Goal: Information Seeking & Learning: Learn about a topic

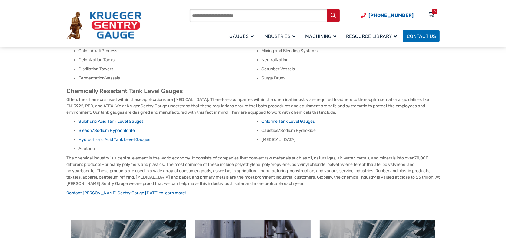
scroll to position [151, 0]
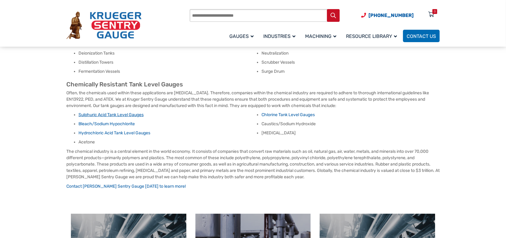
click at [107, 114] on link "Sulphuric Acid Tank Level Gauges" at bounding box center [110, 114] width 65 height 5
click at [110, 132] on link "Hydrochloric Acid Tank Level Gauges" at bounding box center [114, 132] width 72 height 5
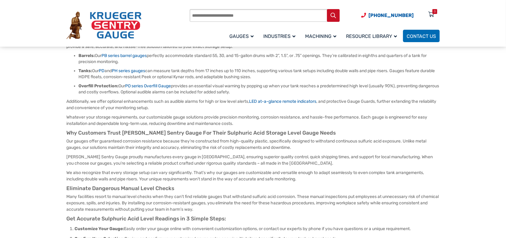
scroll to position [91, 0]
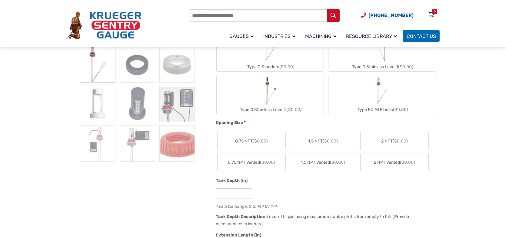
scroll to position [182, 0]
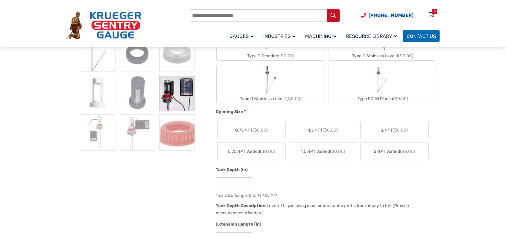
click at [188, 101] on img at bounding box center [176, 93] width 35 height 36
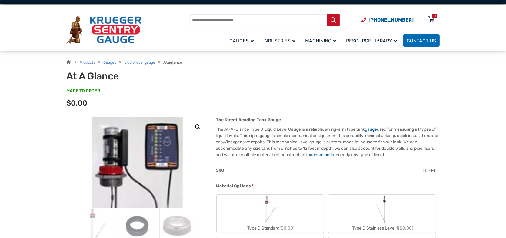
scroll to position [0, 0]
